Goal: Complete Application Form: Complete application form

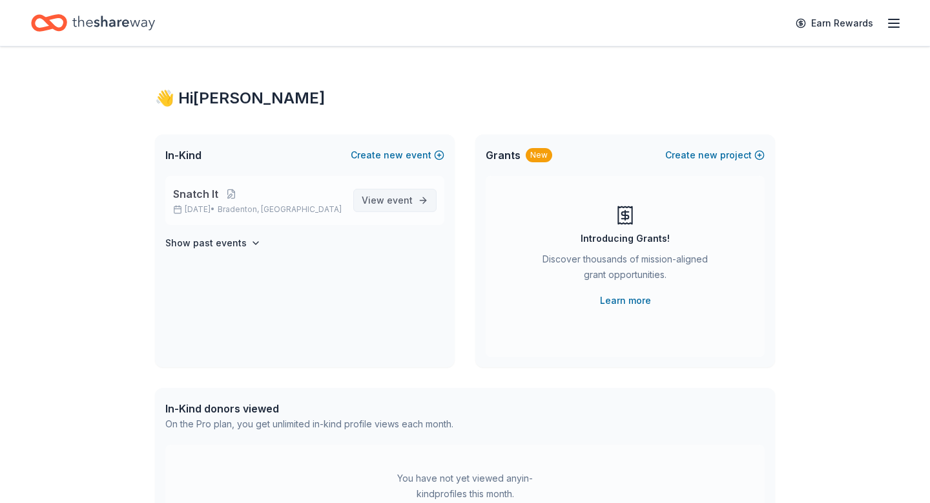
click at [401, 199] on span "event" at bounding box center [400, 199] width 26 height 11
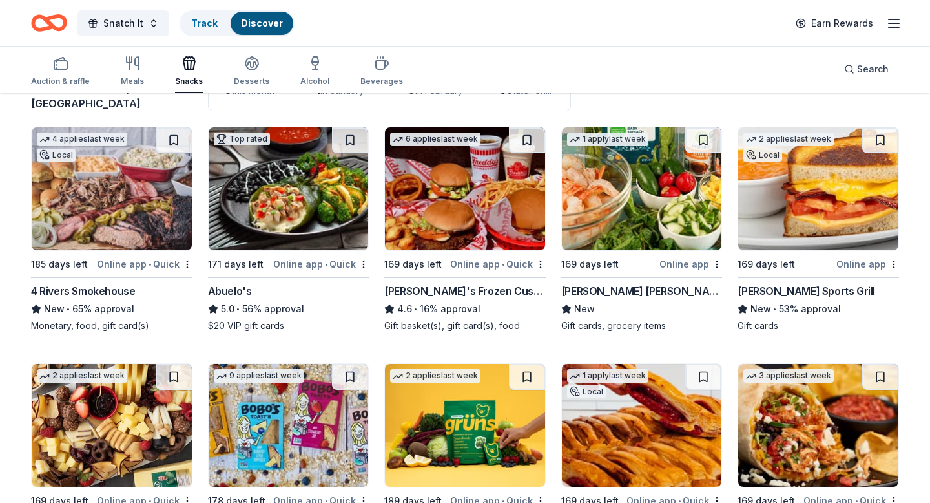
scroll to position [115, 0]
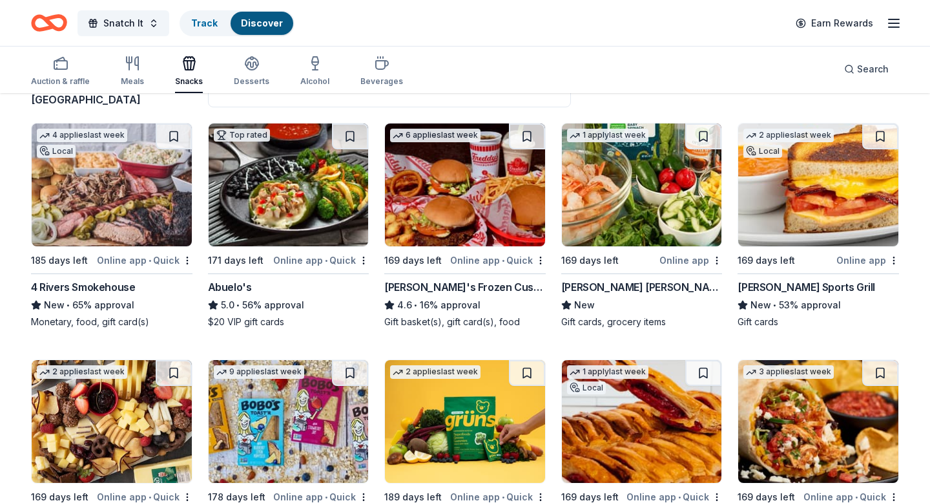
click at [96, 220] on img at bounding box center [112, 184] width 160 height 123
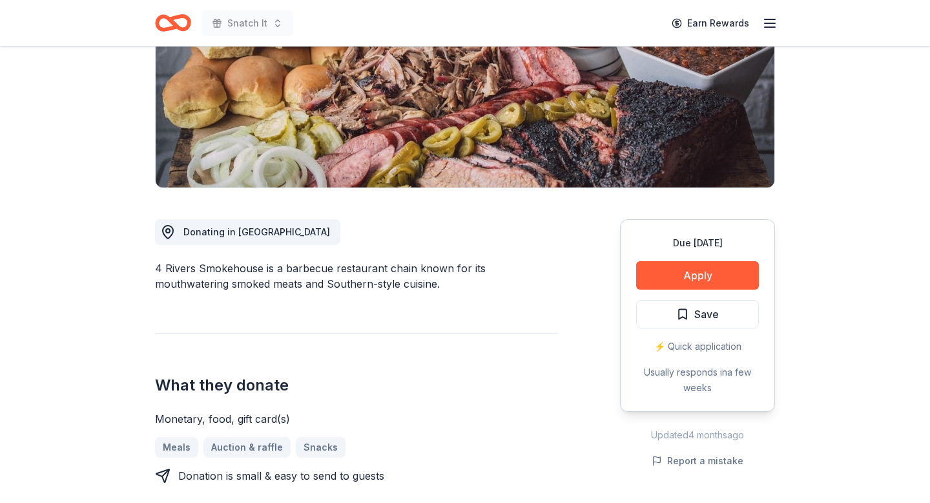
scroll to position [220, 0]
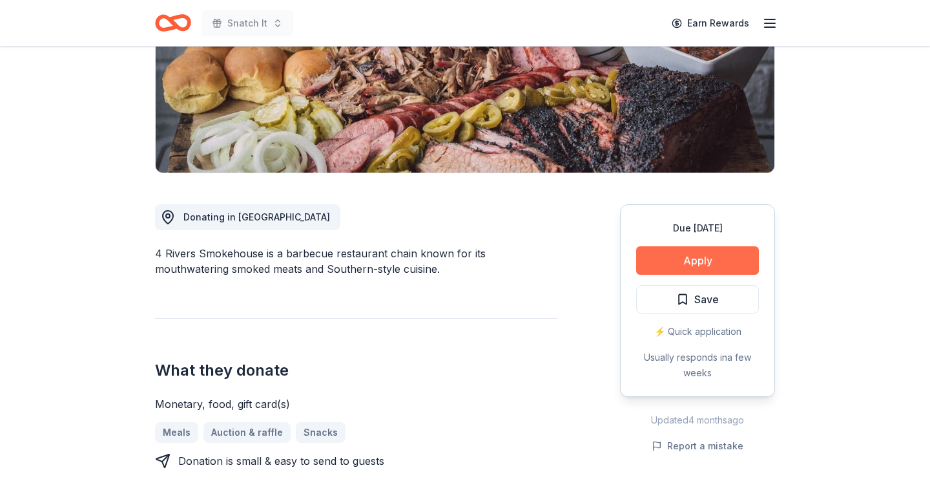
click at [698, 259] on button "Apply" at bounding box center [697, 260] width 123 height 28
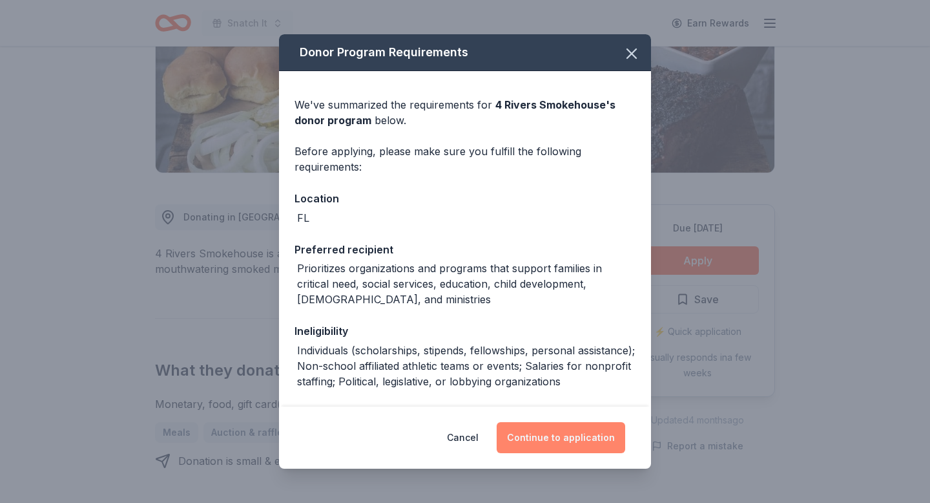
click at [560, 436] on button "Continue to application" at bounding box center [561, 437] width 129 height 31
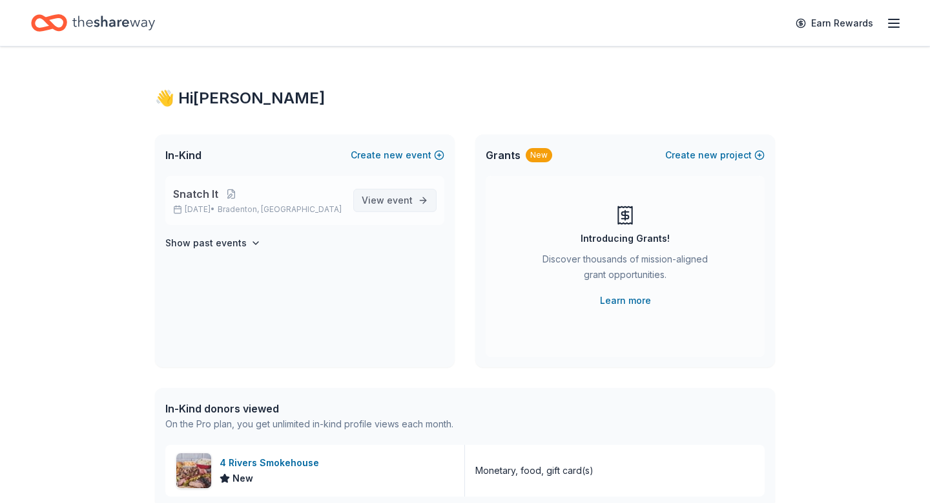
click at [406, 191] on link "View event" at bounding box center [394, 200] width 83 height 23
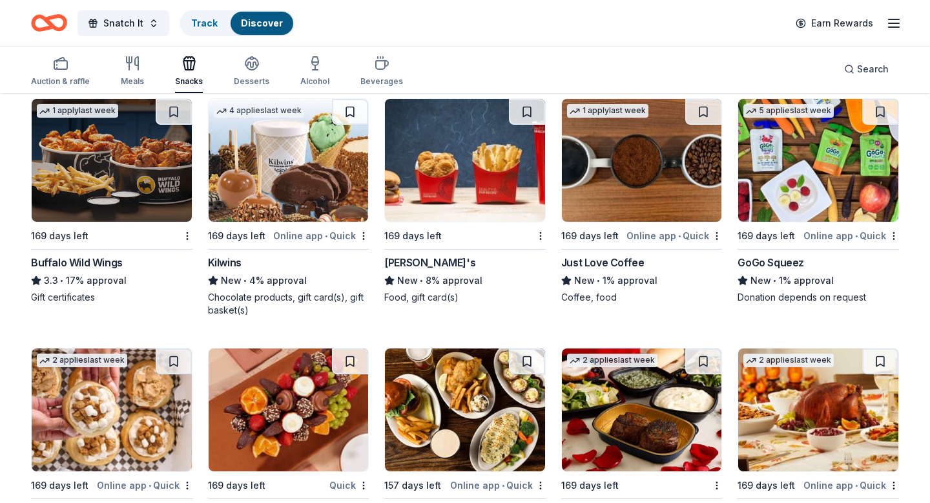
scroll to position [1849, 0]
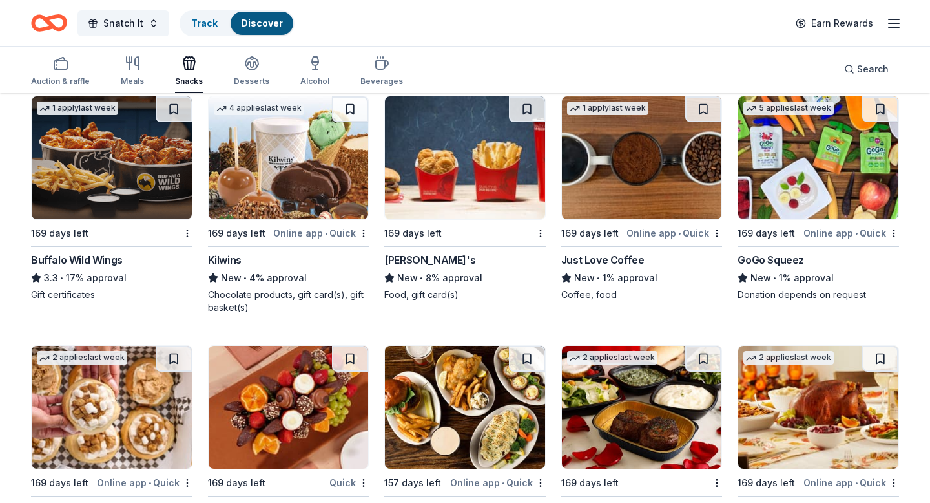
click at [275, 205] on img at bounding box center [289, 157] width 160 height 123
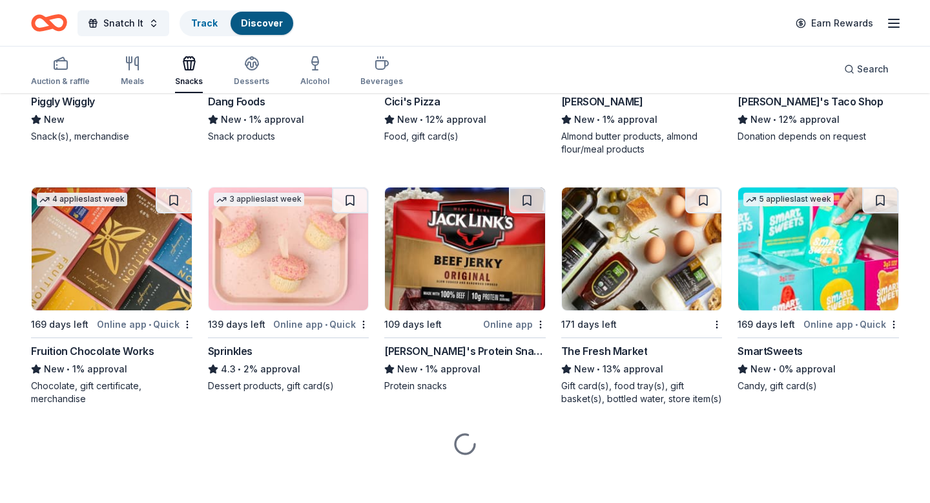
scroll to position [2748, 0]
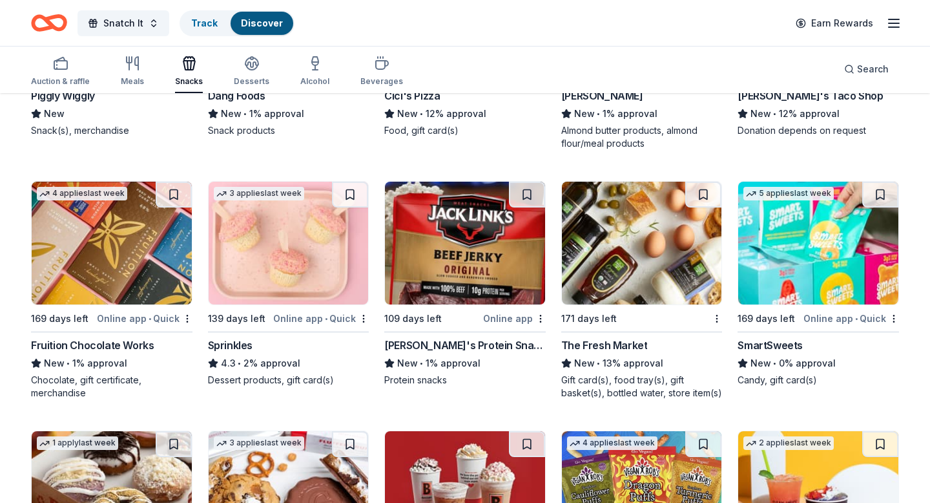
click at [631, 280] on img at bounding box center [642, 243] width 160 height 123
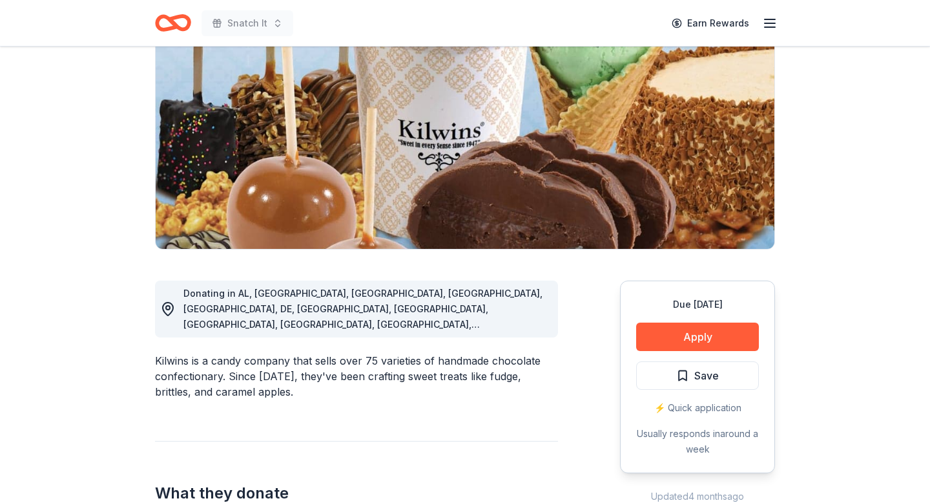
scroll to position [229, 0]
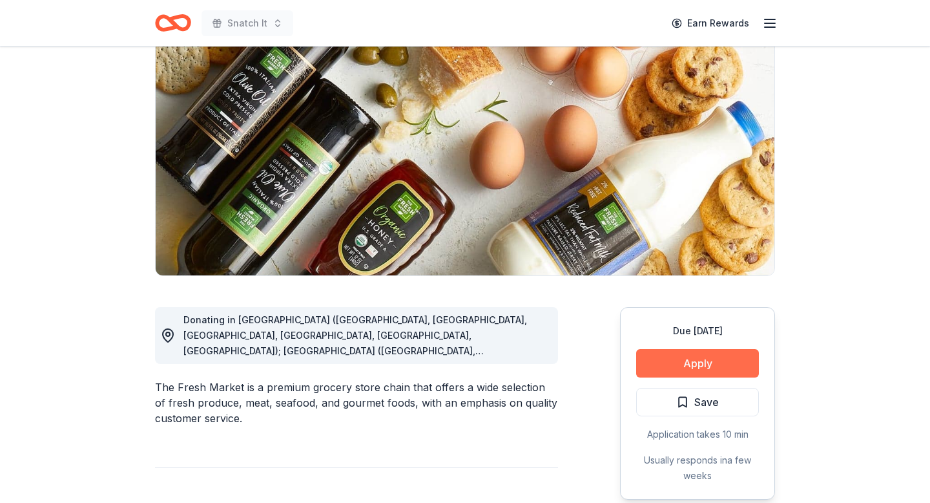
scroll to position [127, 0]
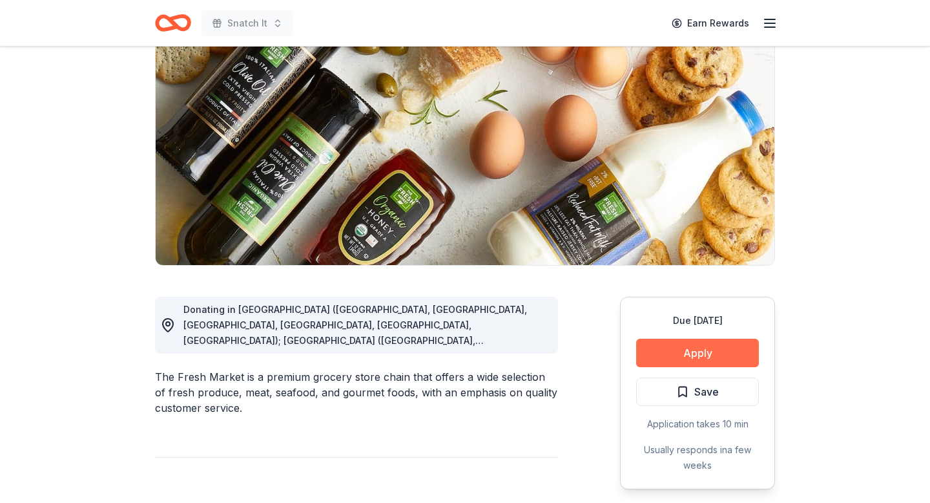
click at [674, 362] on button "Apply" at bounding box center [697, 352] width 123 height 28
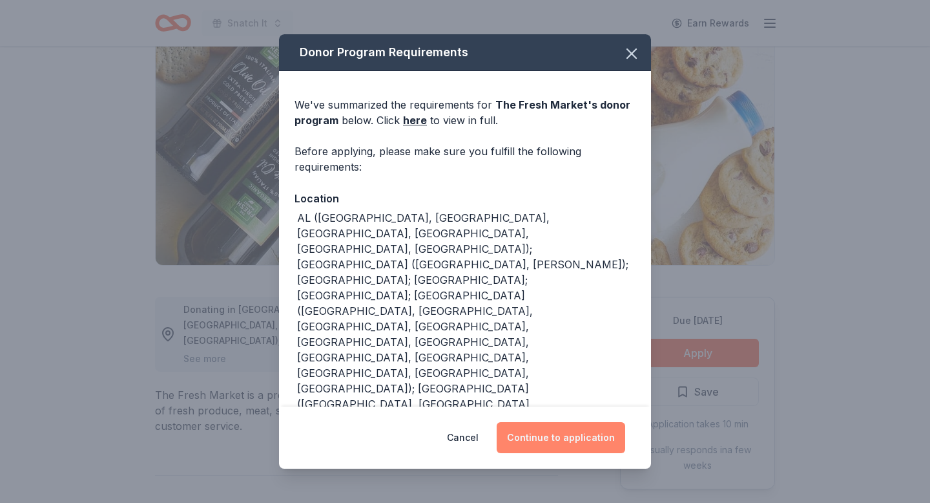
click at [573, 437] on button "Continue to application" at bounding box center [561, 437] width 129 height 31
